Goal: Information Seeking & Learning: Learn about a topic

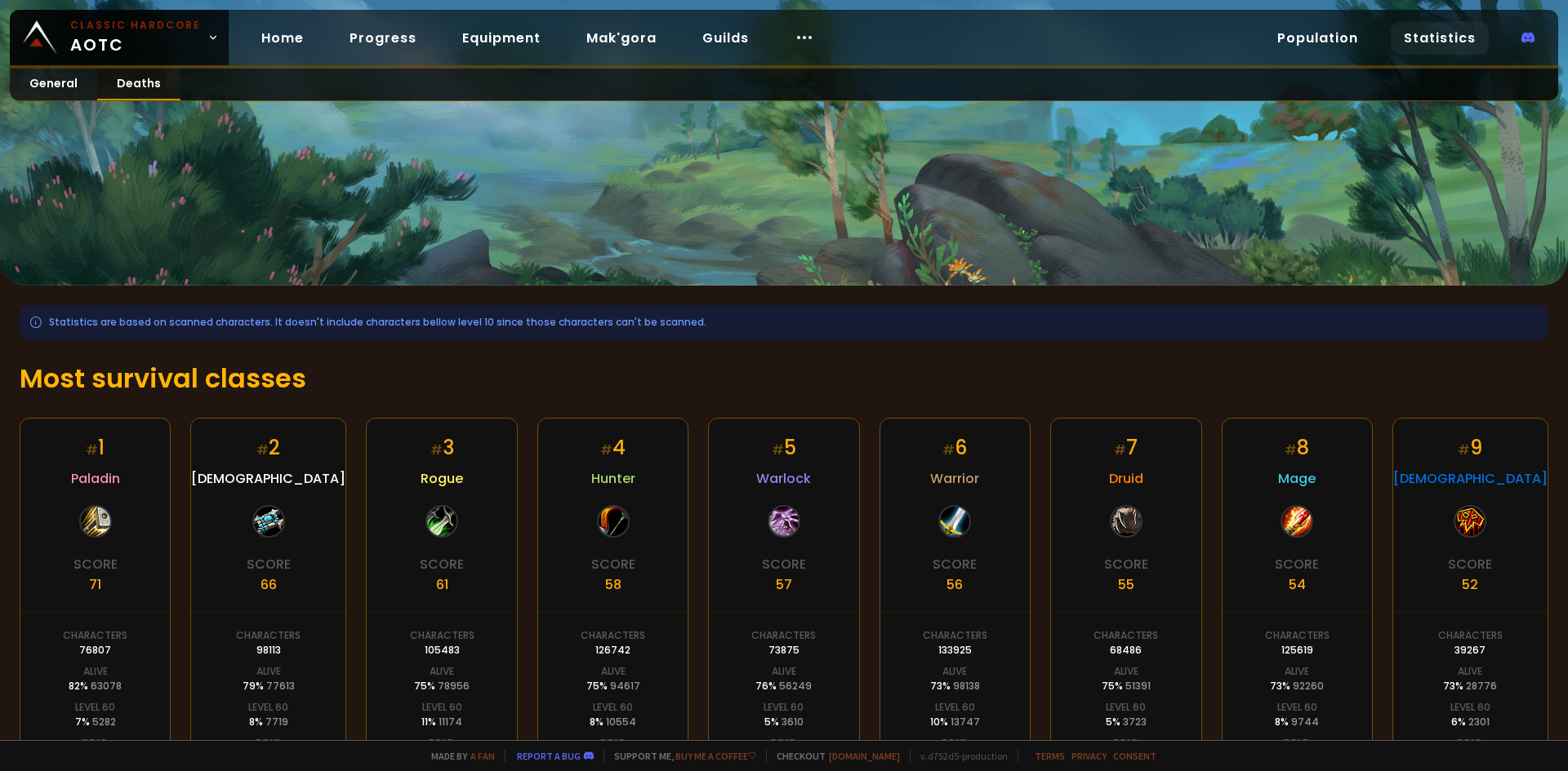
click at [139, 87] on link "Deaths" at bounding box center [139, 84] width 84 height 32
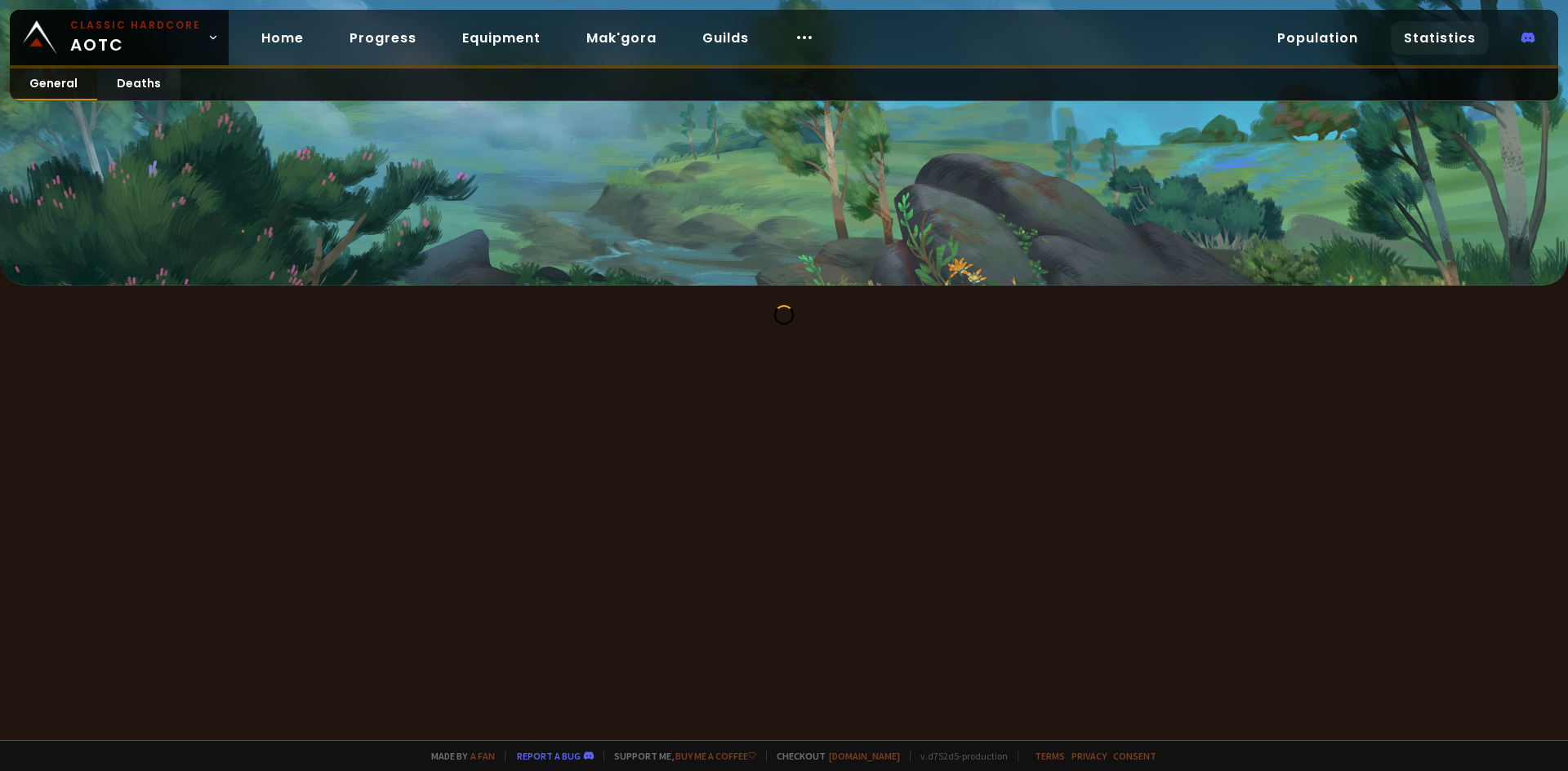
click at [59, 81] on link "General" at bounding box center [53, 84] width 88 height 32
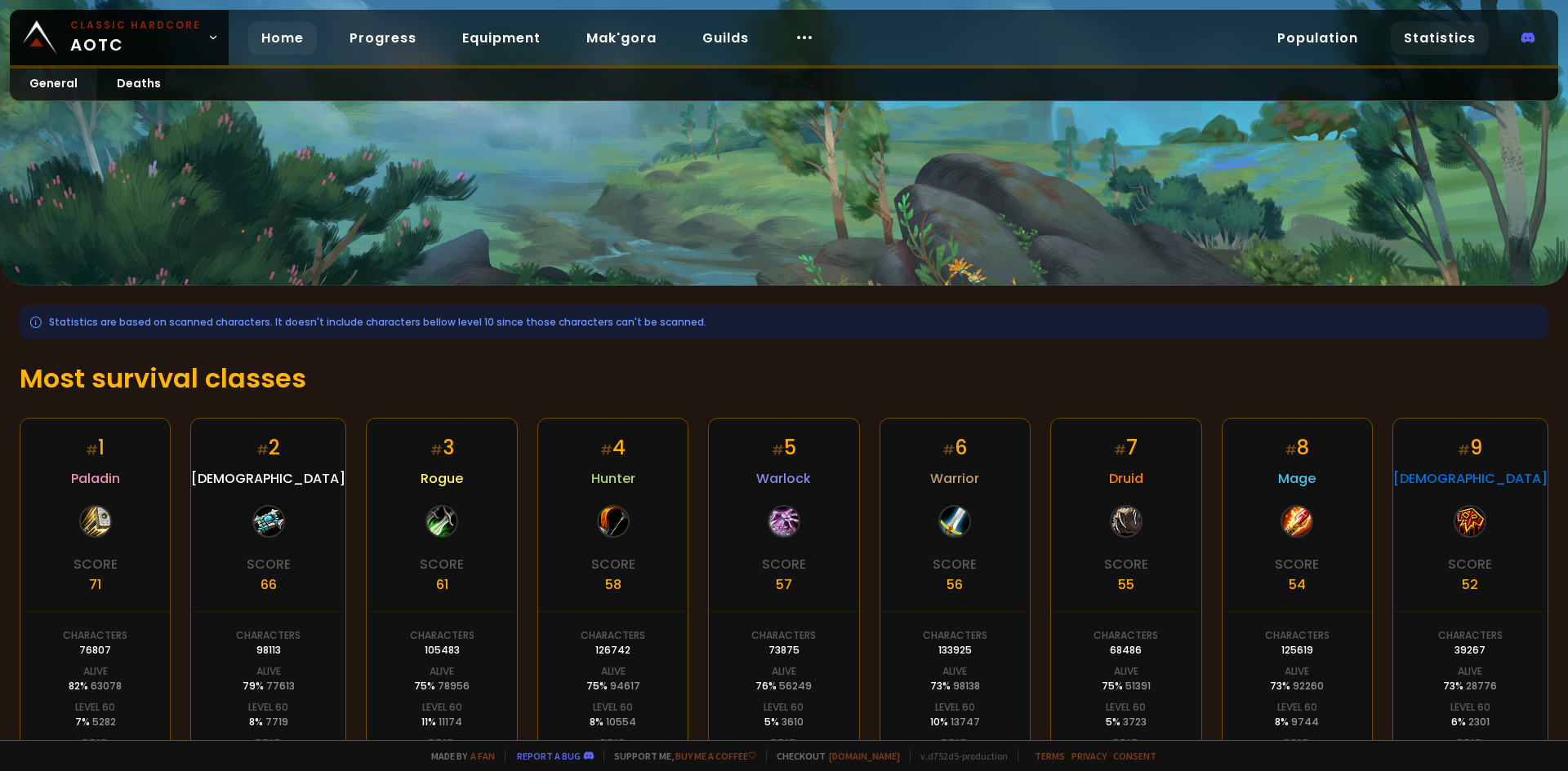
click at [267, 43] on link "Home" at bounding box center [283, 38] width 69 height 33
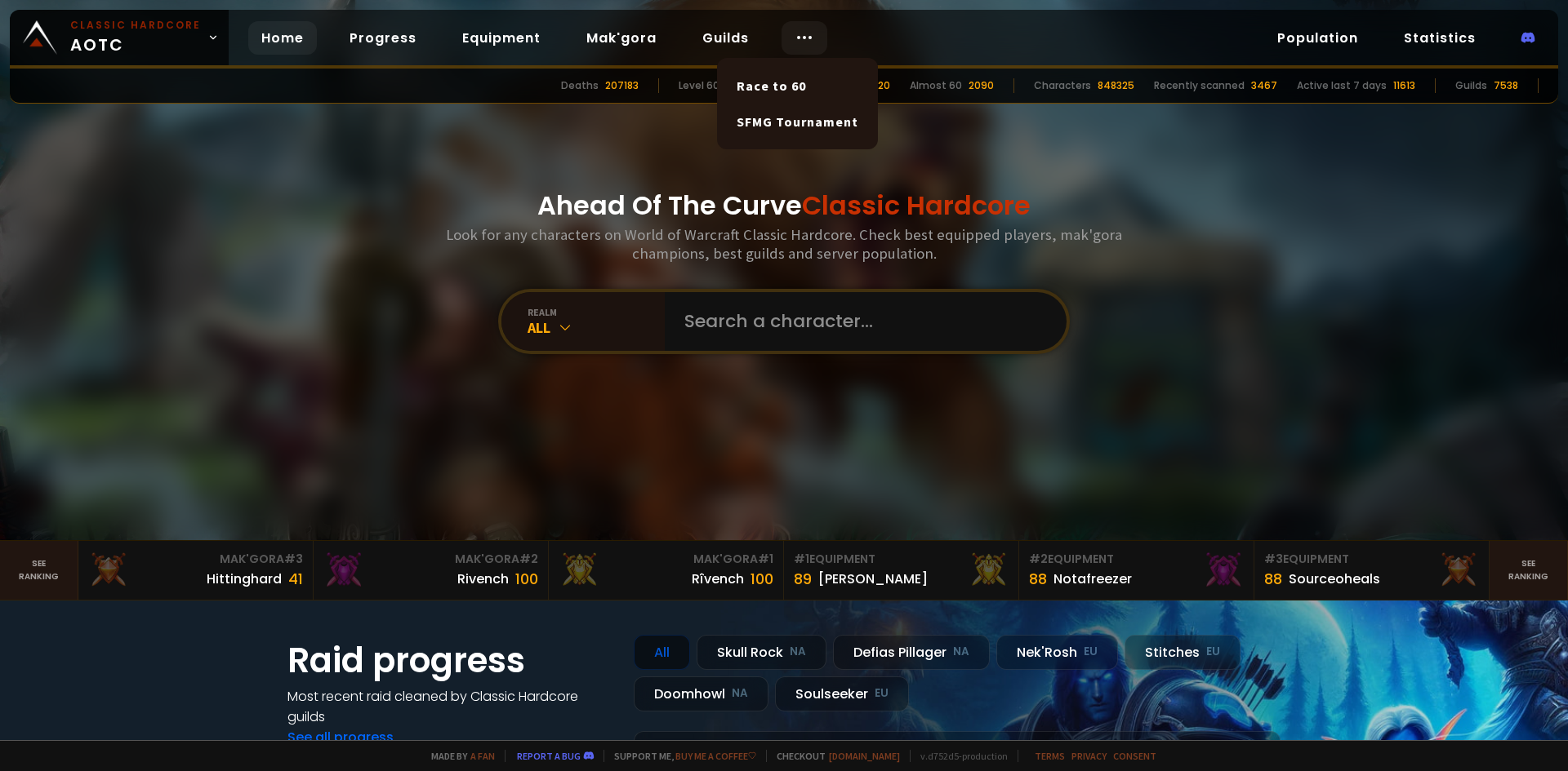
click at [781, 35] on div at bounding box center [804, 38] width 46 height 33
click at [1291, 48] on link "Population" at bounding box center [1317, 38] width 107 height 33
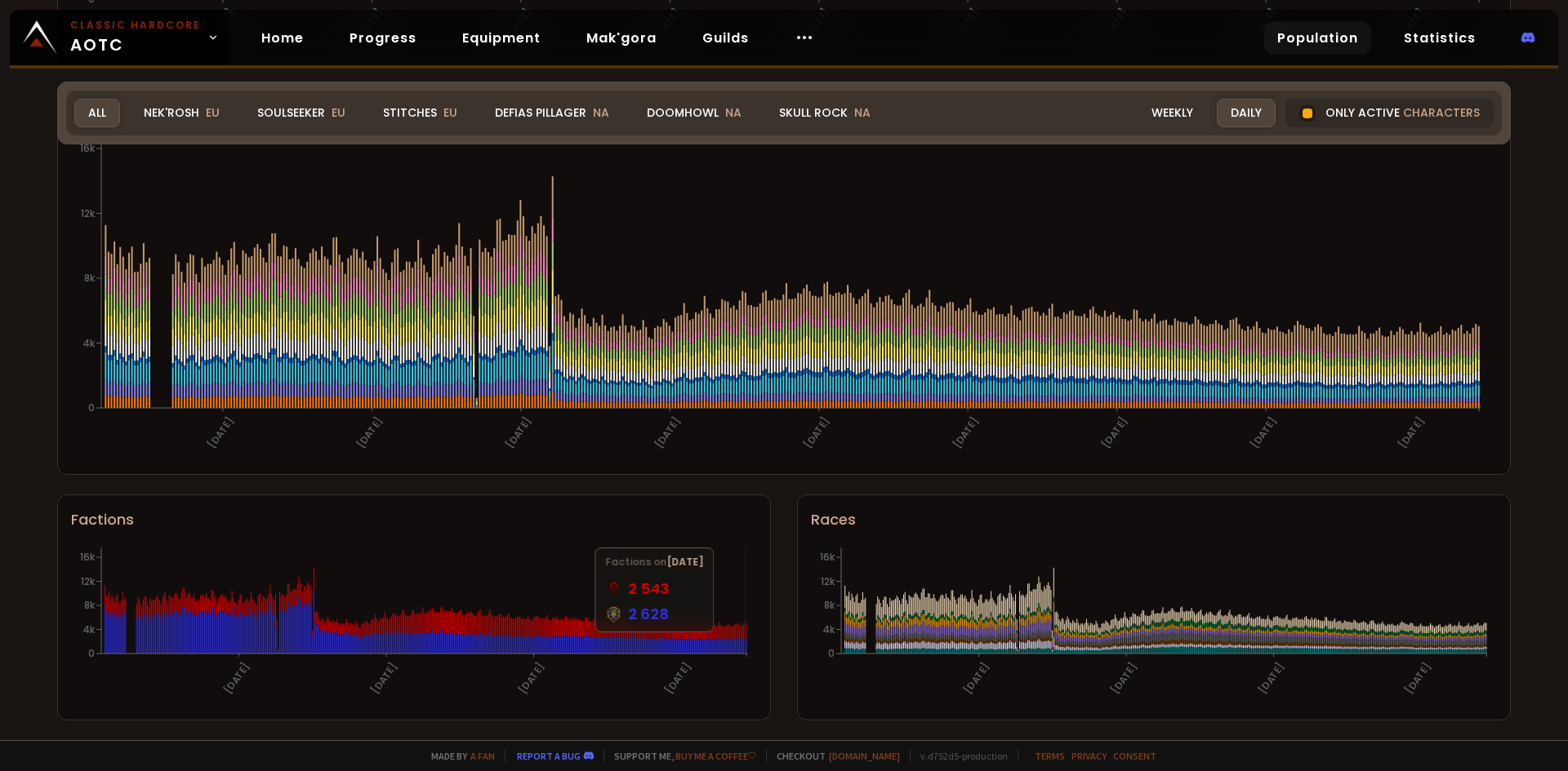
scroll to position [649, 0]
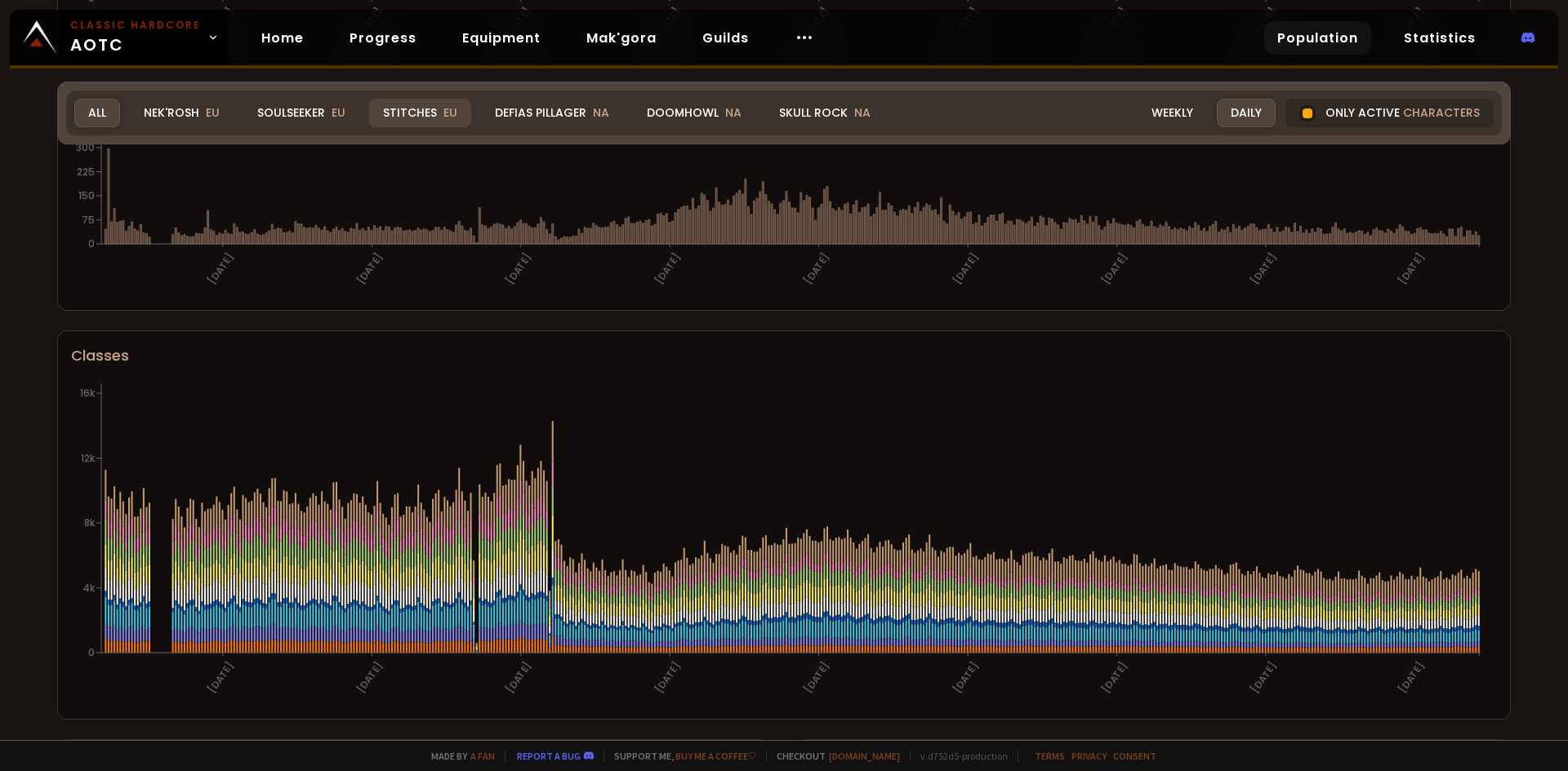
click at [420, 114] on div "Stitches EU" at bounding box center [420, 113] width 102 height 28
click at [301, 119] on div "Soulseeker EU" at bounding box center [301, 113] width 116 height 28
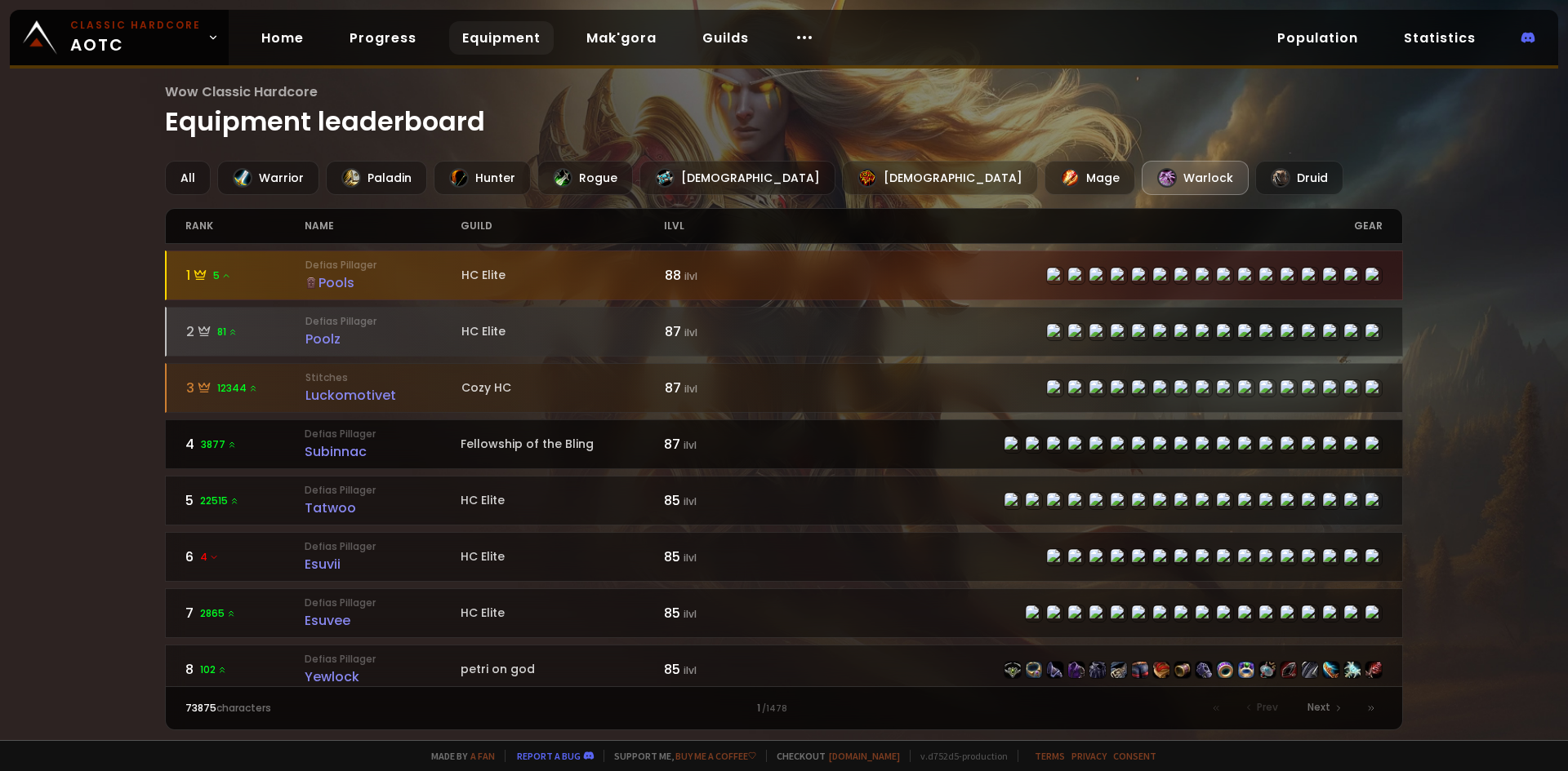
scroll to position [82, 0]
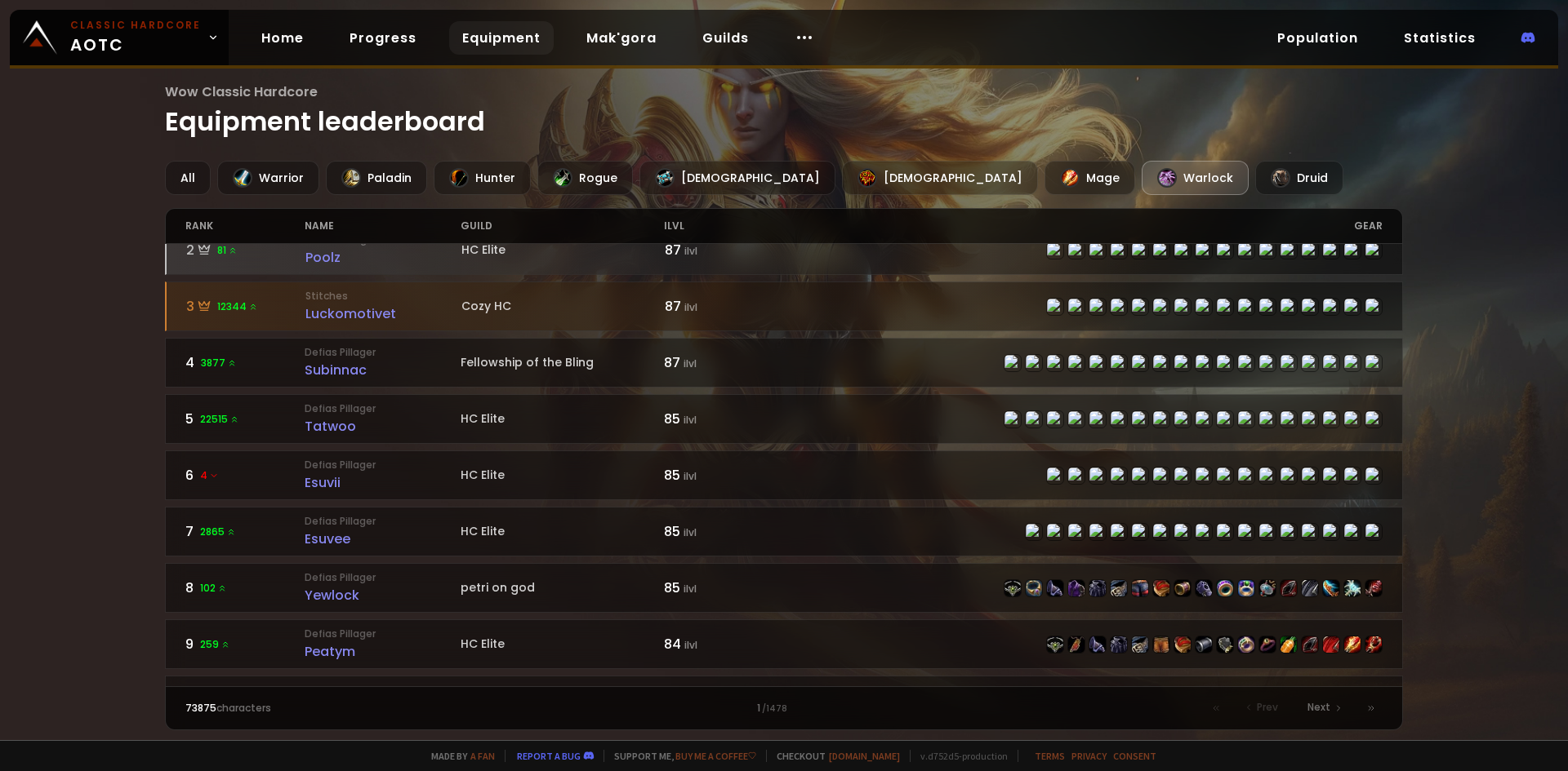
drag, startPoint x: 336, startPoint y: 593, endPoint x: 338, endPoint y: 616, distance: 23.1
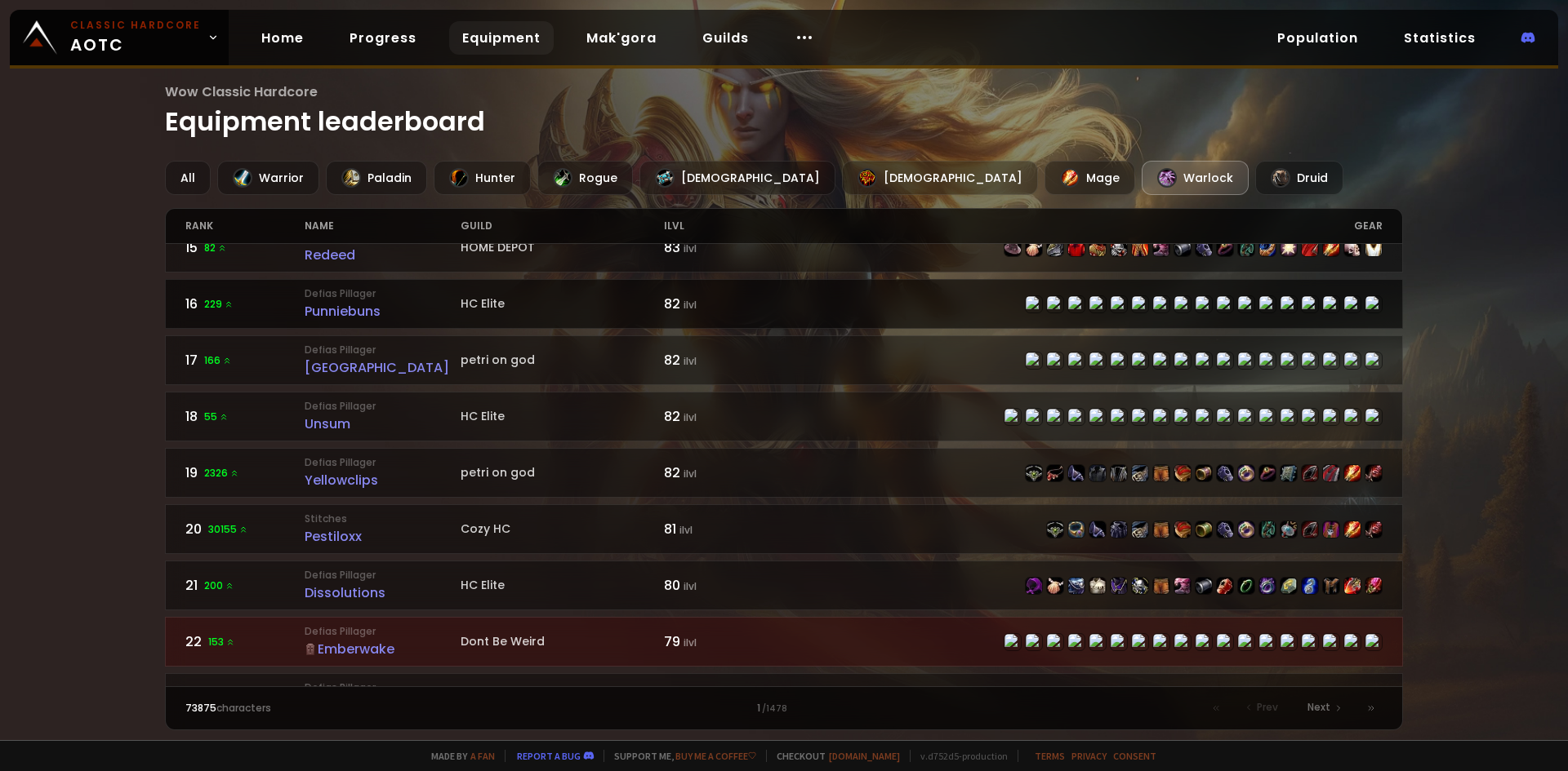
scroll to position [979, 0]
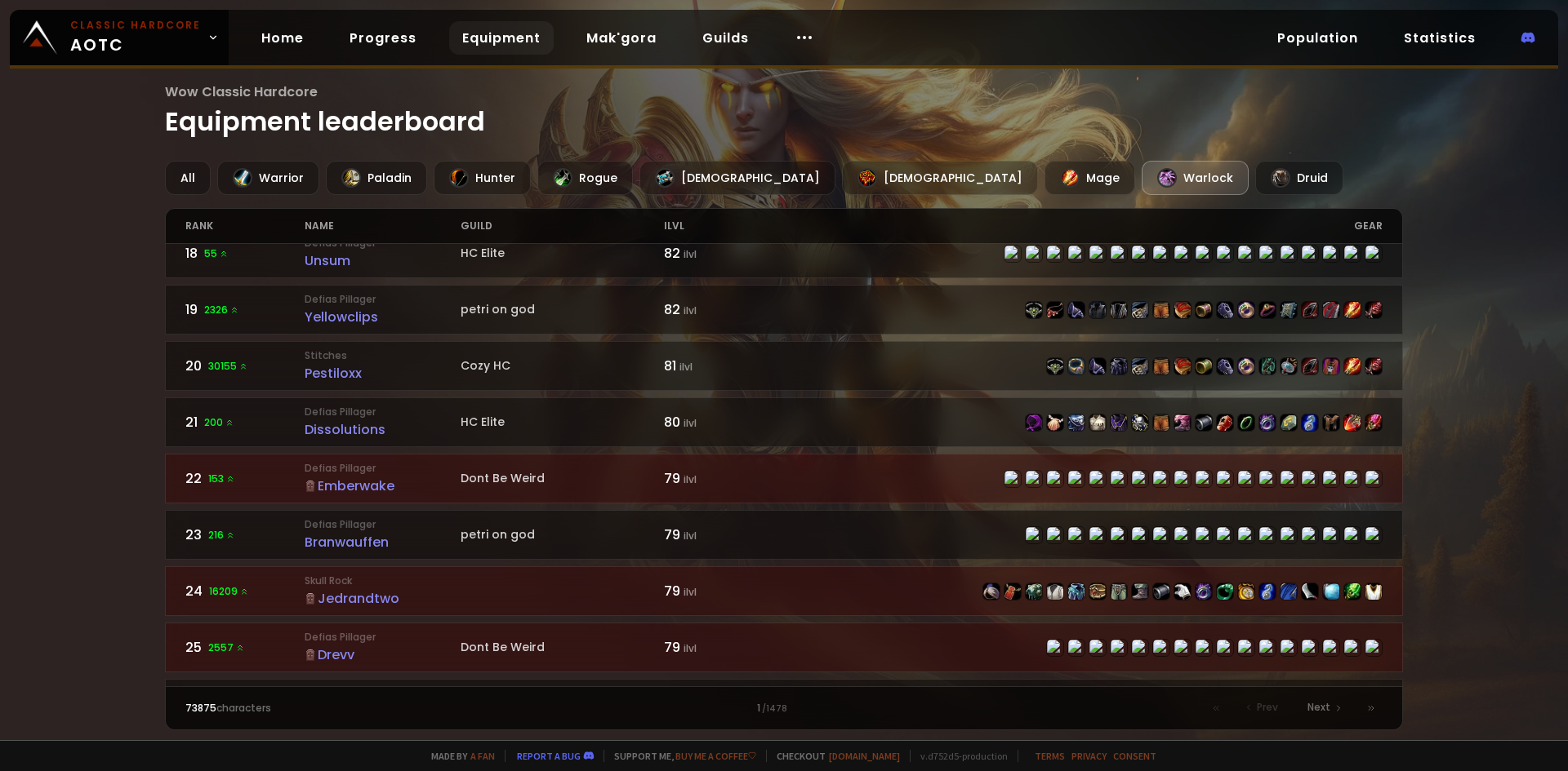
drag, startPoint x: 358, startPoint y: 436, endPoint x: 366, endPoint y: 460, distance: 25.3
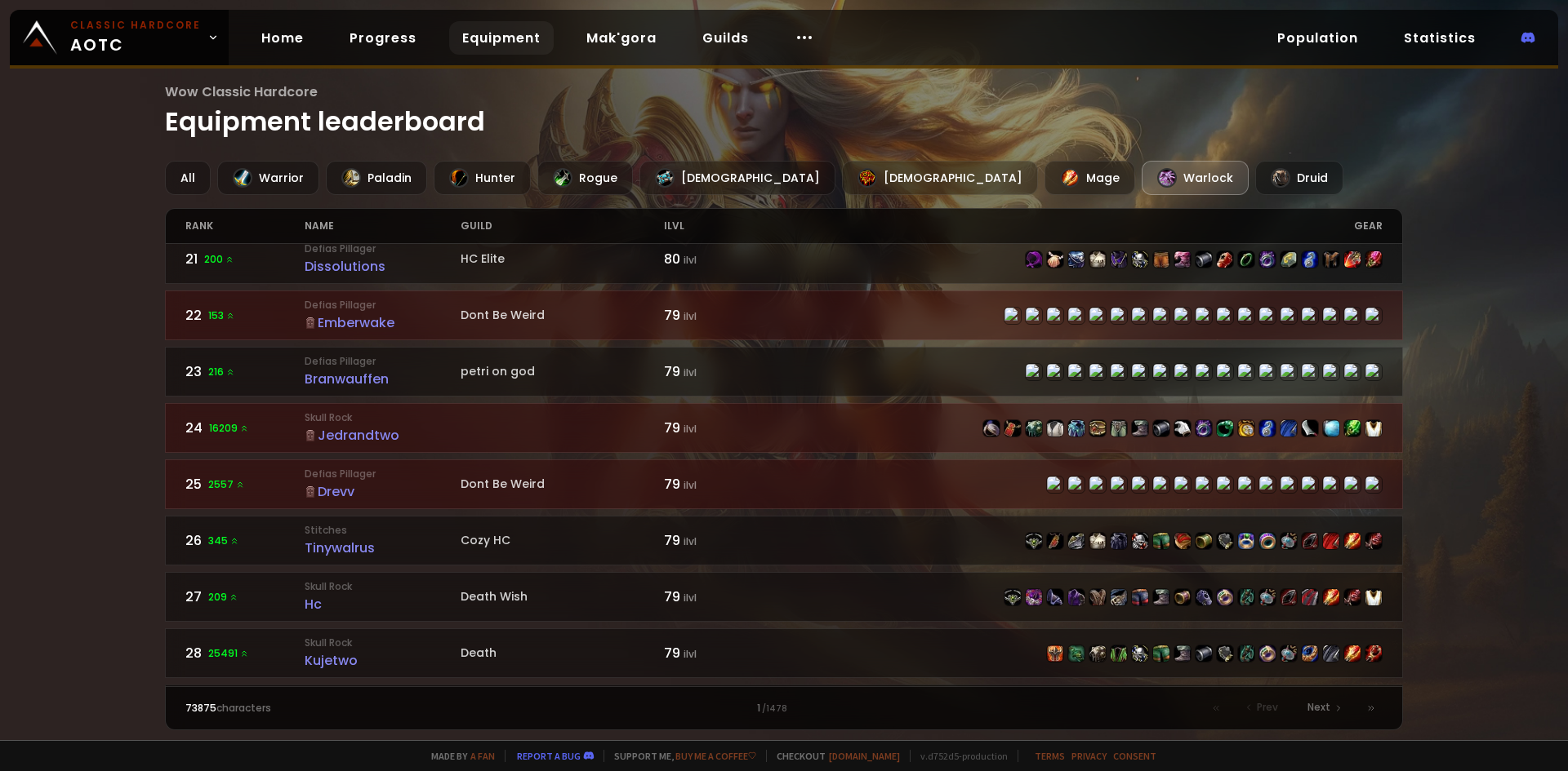
scroll to position [1306, 0]
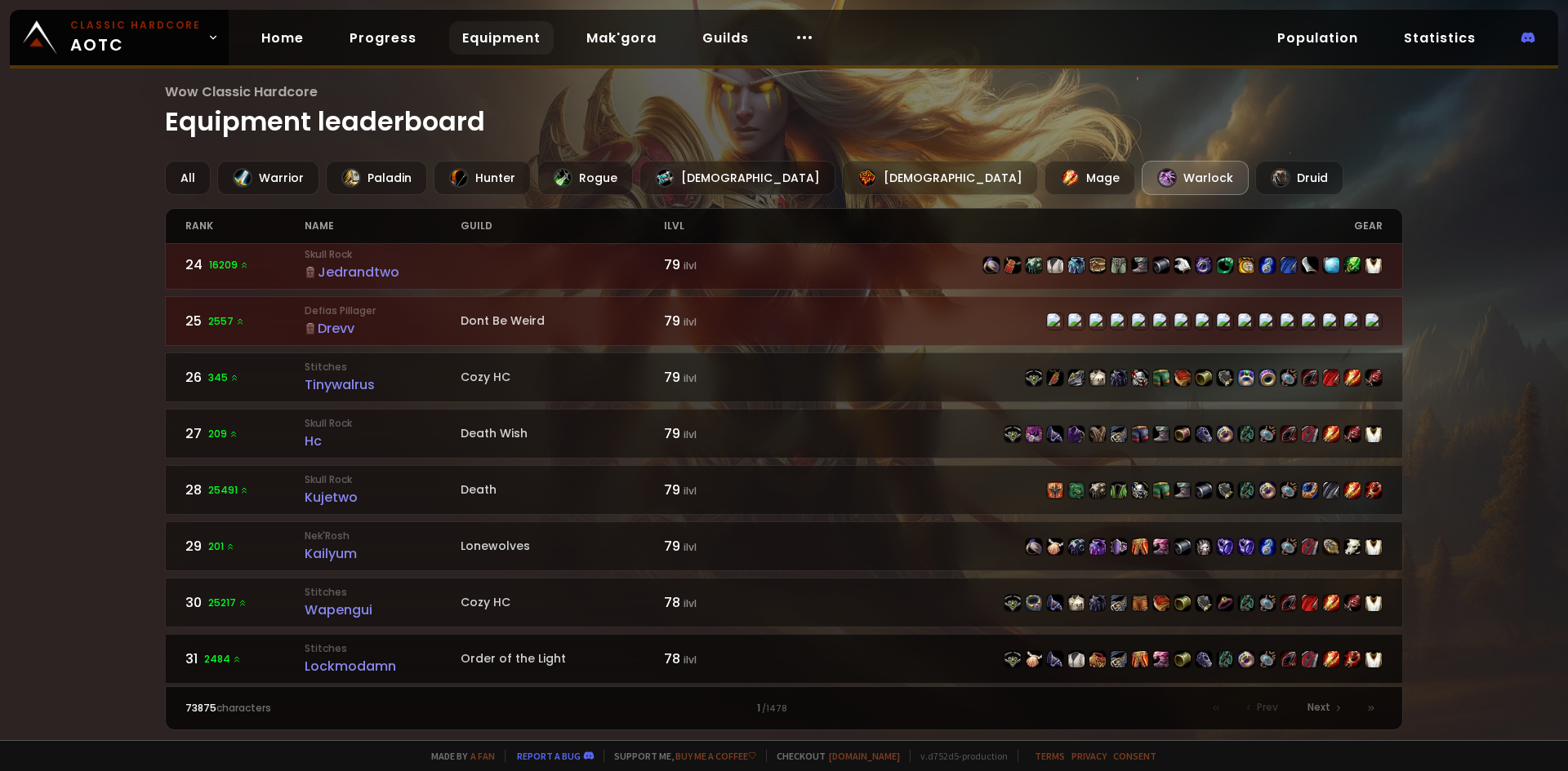
drag, startPoint x: 345, startPoint y: 610, endPoint x: 346, endPoint y: 645, distance: 35.0
